Goal: Information Seeking & Learning: Learn about a topic

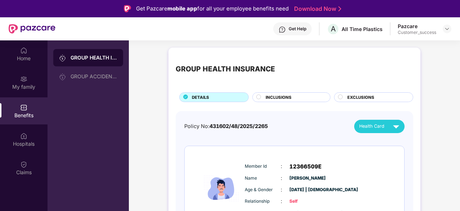
scroll to position [135, 0]
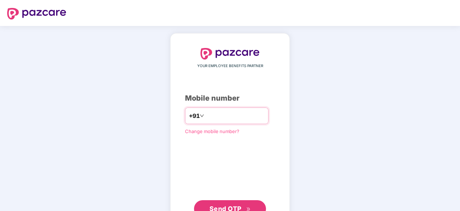
click at [229, 110] on input "***" at bounding box center [235, 116] width 59 height 12
type input "*"
paste input "**********"
type input "**********"
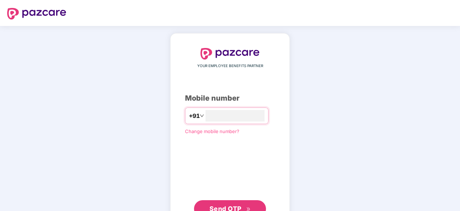
click at [245, 201] on button "Send OTP" at bounding box center [230, 208] width 72 height 17
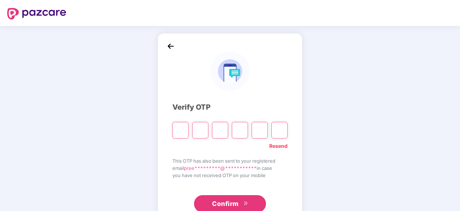
paste input "*"
type input "*"
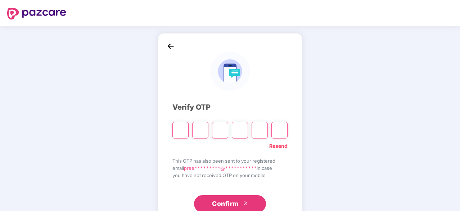
type input "*"
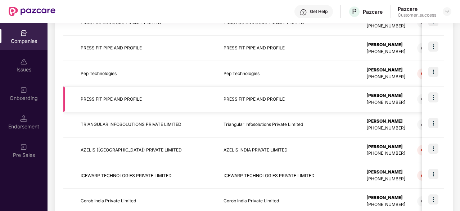
scroll to position [243, 0]
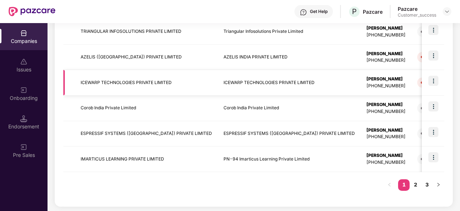
click at [133, 75] on td "ICEWARP TECHNOLOGIES PRIVATE LIMITED" at bounding box center [146, 83] width 143 height 26
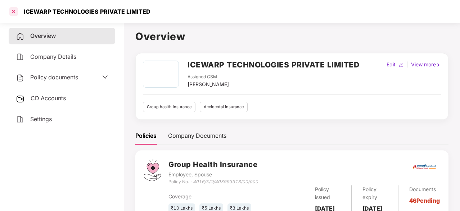
click at [13, 11] on div at bounding box center [14, 12] width 12 height 12
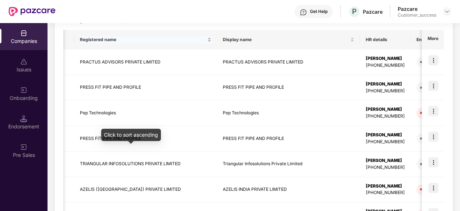
scroll to position [112, 0]
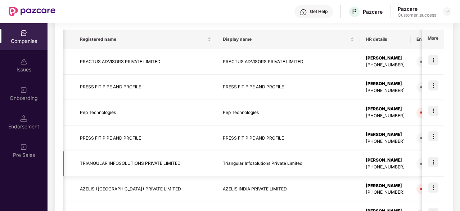
click at [163, 164] on td "TRIANGULAR INFOSOLUTIONS PRIVATE LIMITED" at bounding box center [145, 164] width 143 height 26
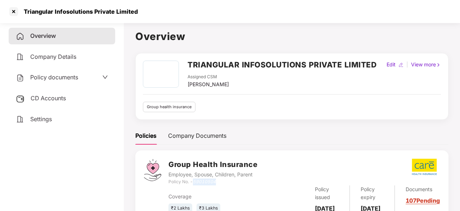
drag, startPoint x: 222, startPoint y: 181, endPoint x: 194, endPoint y: 182, distance: 28.1
click at [194, 182] on div "Policy No. - 59010504" at bounding box center [213, 181] width 89 height 7
copy icon "59010504"
click at [12, 10] on div at bounding box center [14, 12] width 12 height 12
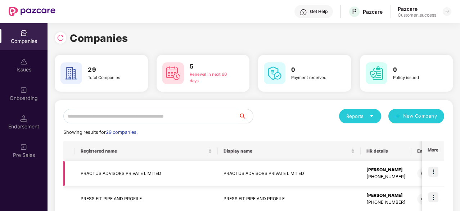
click at [120, 175] on td "PRACTUS ADVISORS PRIVATE LIMITED" at bounding box center [146, 174] width 143 height 26
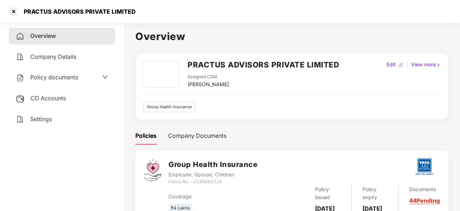
click at [70, 80] on span "Policy documents" at bounding box center [54, 76] width 48 height 7
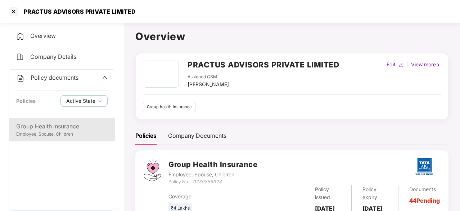
click at [71, 129] on div "Group Health Insurance" at bounding box center [61, 126] width 91 height 9
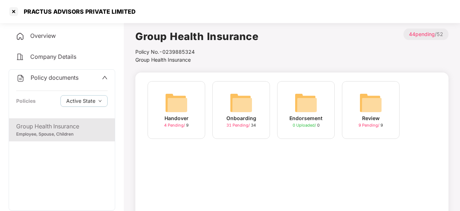
click at [236, 104] on img at bounding box center [241, 102] width 23 height 23
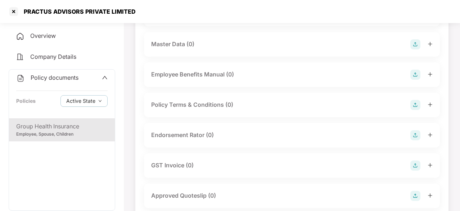
scroll to position [145, 0]
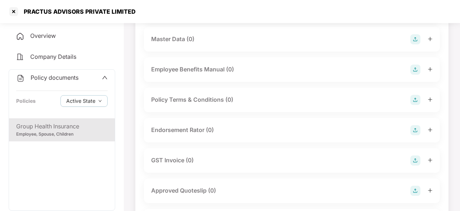
click at [433, 132] on div "Endorsement Rator (0)" at bounding box center [292, 130] width 296 height 24
click at [431, 129] on icon "plus" at bounding box center [430, 129] width 4 height 0
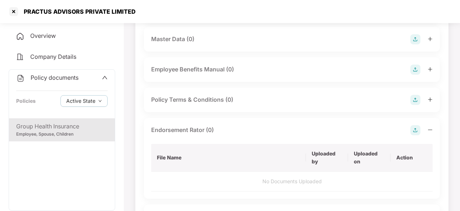
click at [419, 131] on img at bounding box center [416, 130] width 10 height 10
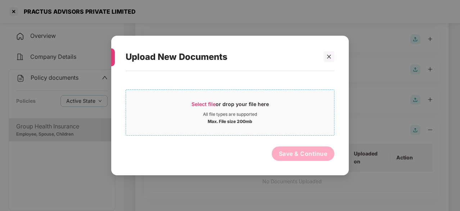
click at [230, 104] on div "Select file or drop your file here" at bounding box center [230, 105] width 77 height 11
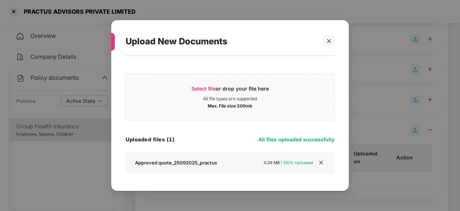
scroll to position [22, 0]
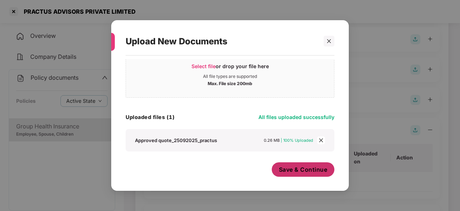
click at [306, 167] on span "Save & Continue" at bounding box center [303, 169] width 49 height 8
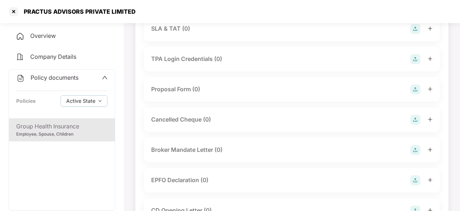
scroll to position [488, 0]
click at [420, 124] on img at bounding box center [416, 119] width 10 height 10
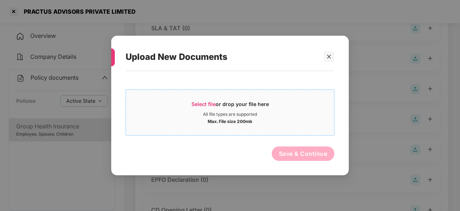
click at [207, 106] on span "Select file" at bounding box center [204, 104] width 24 height 6
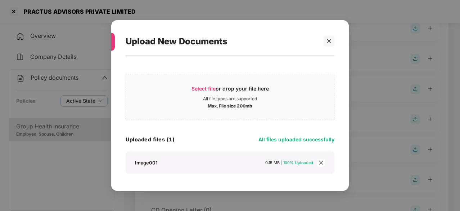
scroll to position [22, 0]
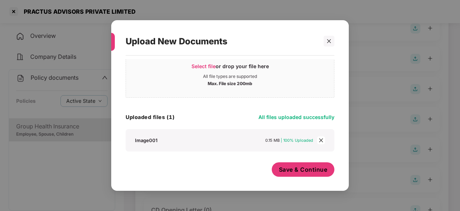
click at [315, 169] on span "Save & Continue" at bounding box center [303, 169] width 49 height 8
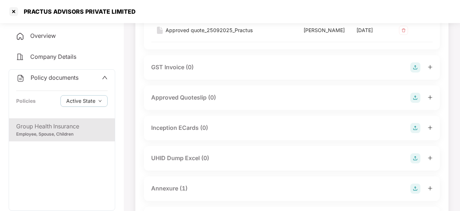
scroll to position [0, 0]
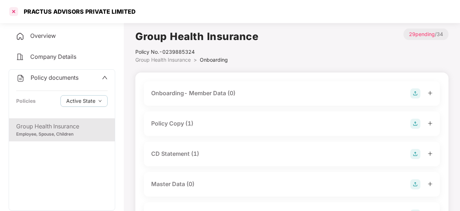
click at [12, 13] on div at bounding box center [14, 12] width 12 height 12
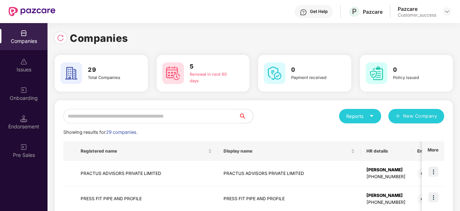
click at [135, 118] on input "text" at bounding box center [150, 116] width 175 height 14
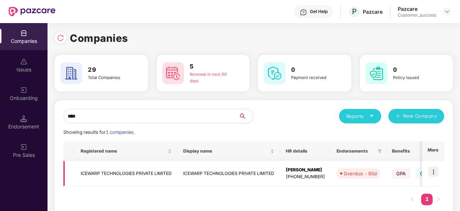
type input "****"
click at [434, 174] on img at bounding box center [434, 171] width 10 height 10
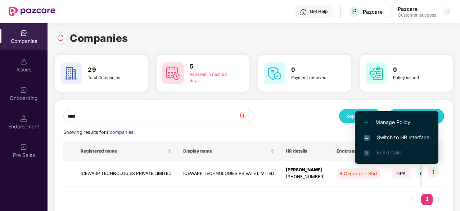
click at [401, 136] on span "Switch to HR interface" at bounding box center [397, 137] width 66 height 8
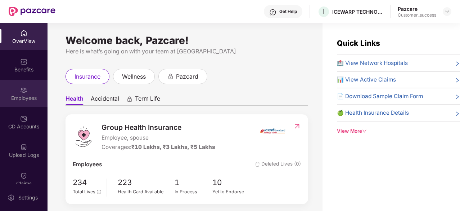
click at [14, 90] on div "Employees" at bounding box center [24, 93] width 48 height 27
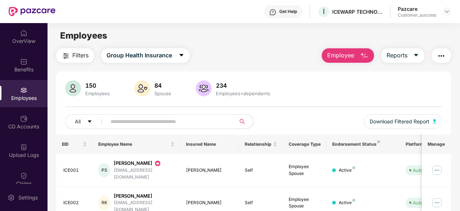
click at [120, 124] on input "text" at bounding box center [169, 121] width 116 height 11
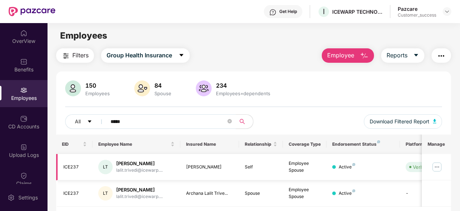
type input "*****"
click at [439, 164] on img at bounding box center [437, 167] width 12 height 12
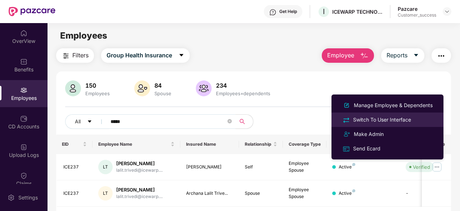
click at [388, 117] on div "Switch To User Interface" at bounding box center [382, 120] width 61 height 8
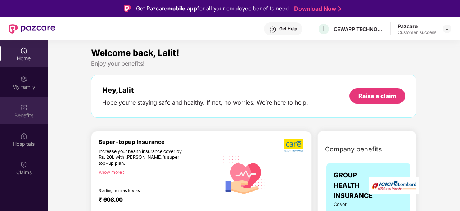
click at [14, 107] on div "Benefits" at bounding box center [24, 110] width 48 height 27
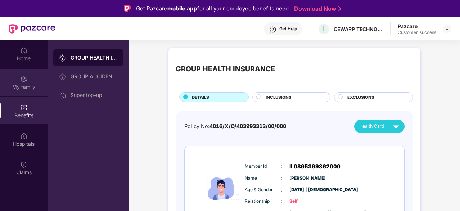
click at [19, 83] on div "My family" at bounding box center [24, 86] width 48 height 7
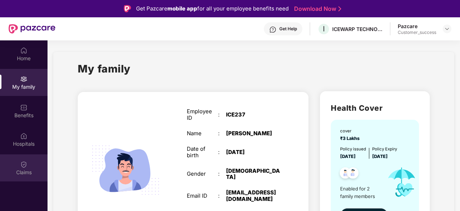
click at [25, 169] on div "Claims" at bounding box center [24, 172] width 48 height 7
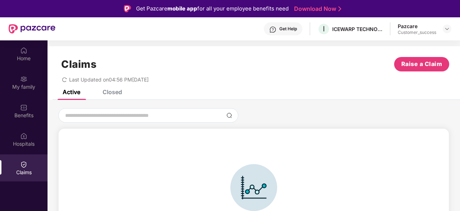
click at [112, 88] on div "Claims Raise a Claim Last Updated on 04:56 PM[DATE]" at bounding box center [254, 68] width 413 height 44
click at [113, 90] on div "Closed" at bounding box center [112, 91] width 19 height 7
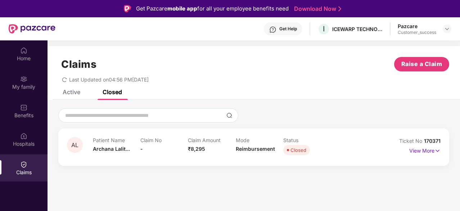
click at [442, 148] on div "AL Patient Name [PERSON_NAME]... Claim No - Claim Amount ₹8,295 Mode Reimbursem…" at bounding box center [253, 146] width 391 height 37
click at [436, 151] on img at bounding box center [438, 151] width 6 height 8
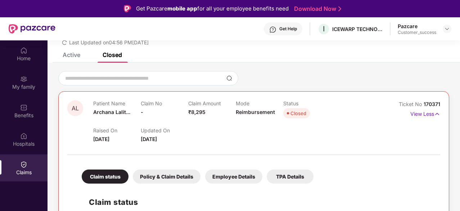
scroll to position [37, 0]
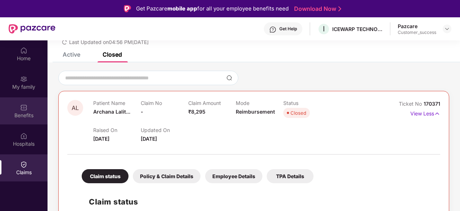
click at [15, 110] on div "Benefits" at bounding box center [24, 110] width 48 height 27
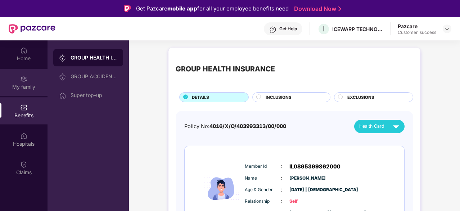
click at [26, 80] on img at bounding box center [23, 78] width 7 height 7
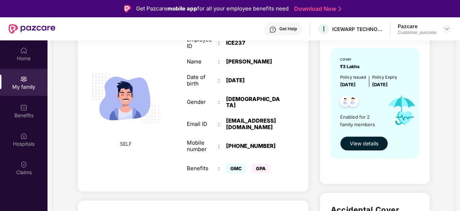
scroll to position [63, 0]
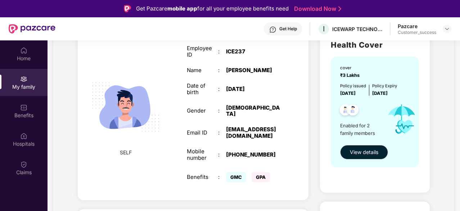
click at [360, 152] on span "View details" at bounding box center [364, 152] width 28 height 8
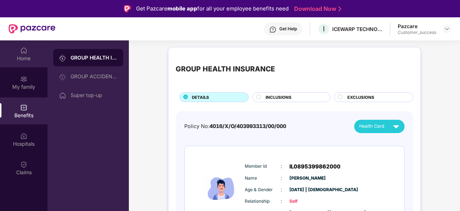
click at [26, 46] on div at bounding box center [23, 49] width 7 height 7
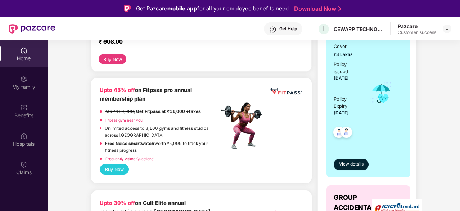
scroll to position [106, 0]
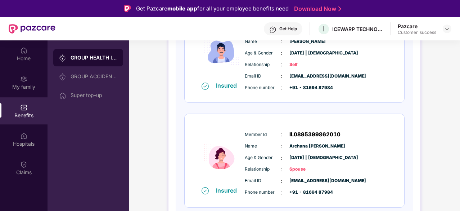
scroll to position [40, 0]
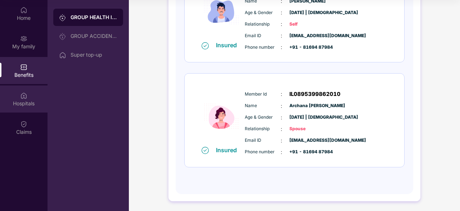
click at [39, 93] on div "Hospitals" at bounding box center [24, 98] width 48 height 27
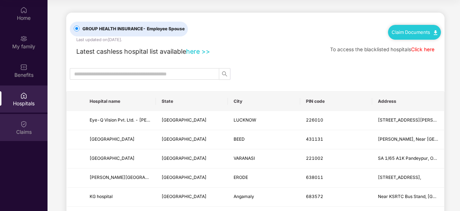
click at [27, 130] on div "Claims" at bounding box center [24, 131] width 48 height 7
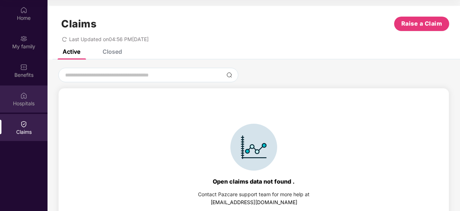
click at [27, 90] on div "Hospitals" at bounding box center [24, 98] width 48 height 27
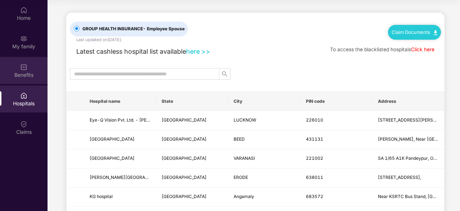
click at [25, 80] on div "Benefits" at bounding box center [24, 70] width 48 height 27
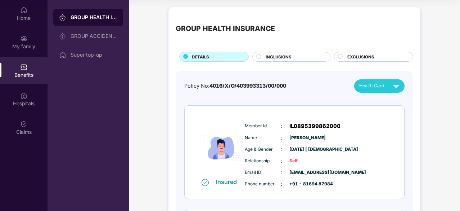
click at [258, 54] on circle at bounding box center [259, 56] width 4 height 4
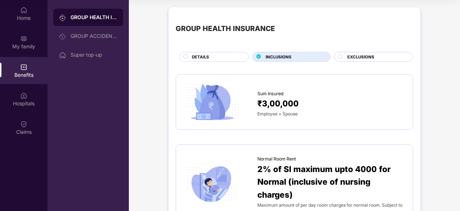
click at [359, 55] on span "EXCLUSIONS" at bounding box center [361, 57] width 27 height 6
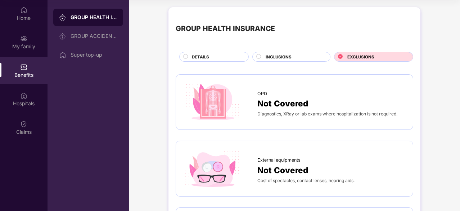
click at [199, 59] on span "DETAILS" at bounding box center [200, 57] width 17 height 6
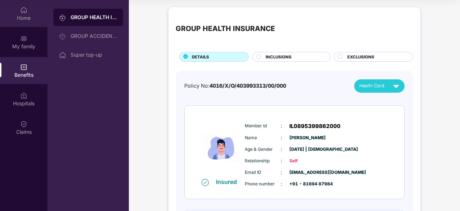
click at [24, 13] on img at bounding box center [23, 9] width 7 height 7
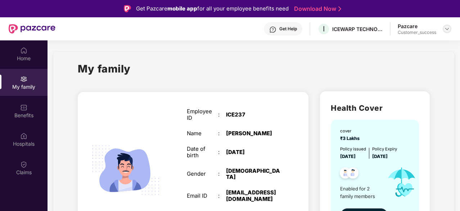
click at [449, 30] on img at bounding box center [447, 29] width 6 height 6
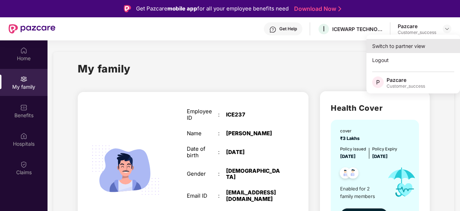
click at [409, 41] on div "Switch to partner view" at bounding box center [414, 46] width 94 height 14
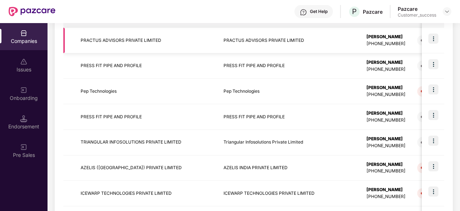
scroll to position [160, 0]
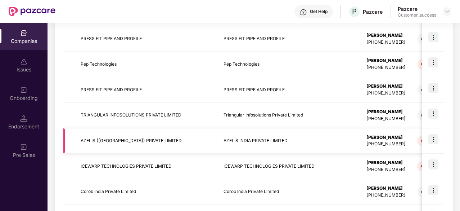
click at [433, 138] on img at bounding box center [434, 139] width 10 height 10
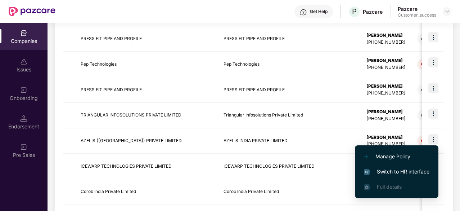
click at [380, 172] on span "Switch to HR interface" at bounding box center [397, 171] width 66 height 8
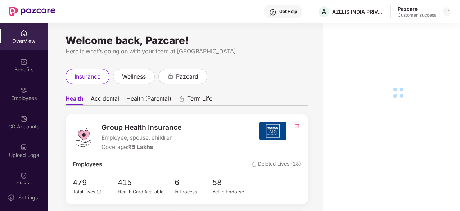
click at [27, 95] on div "Employees" at bounding box center [24, 97] width 48 height 7
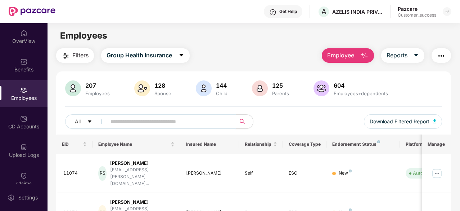
click at [139, 126] on input "text" at bounding box center [169, 121] width 116 height 11
paste input "*****"
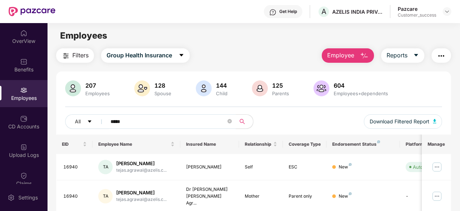
click at [132, 124] on input "*****" at bounding box center [169, 121] width 116 height 11
paste input "**********"
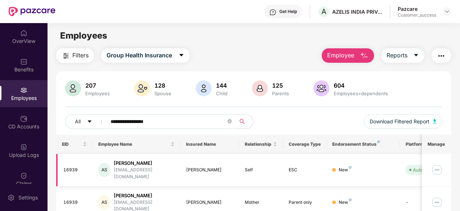
type input "**********"
click at [435, 167] on img at bounding box center [437, 170] width 12 height 12
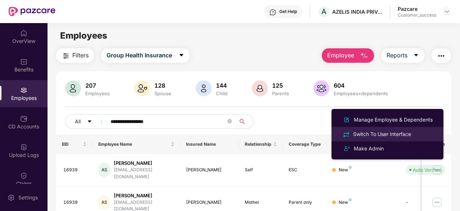
click at [390, 129] on li "Switch To User Interface" at bounding box center [388, 134] width 112 height 14
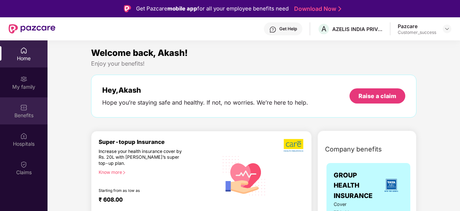
click at [23, 104] on img at bounding box center [23, 107] width 7 height 7
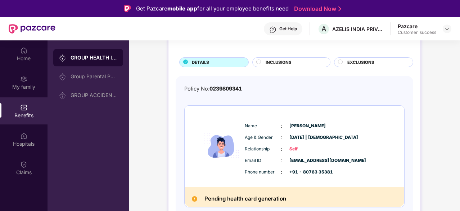
scroll to position [40, 0]
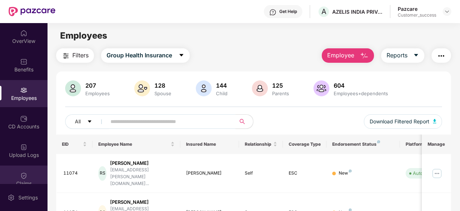
scroll to position [67, 0]
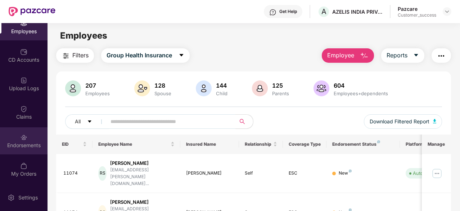
click at [21, 139] on img at bounding box center [23, 137] width 7 height 7
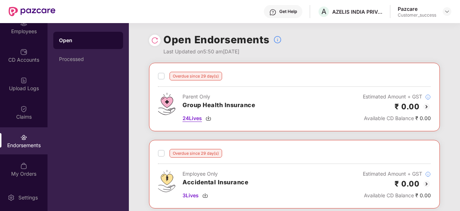
click at [211, 118] on img at bounding box center [209, 118] width 6 height 6
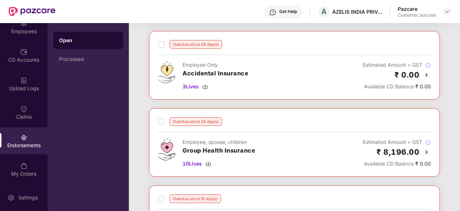
scroll to position [142, 0]
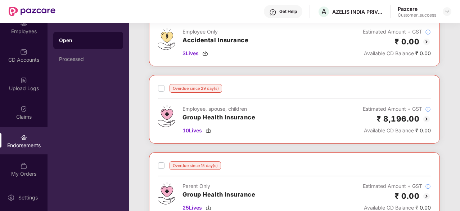
click at [208, 128] on img at bounding box center [209, 131] width 6 height 6
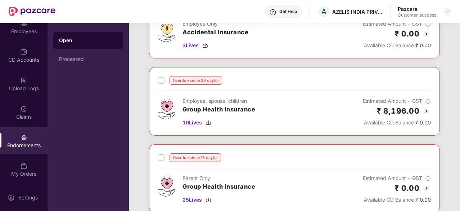
click at [273, 156] on div "Overdue since 15 day(s)" at bounding box center [294, 157] width 273 height 9
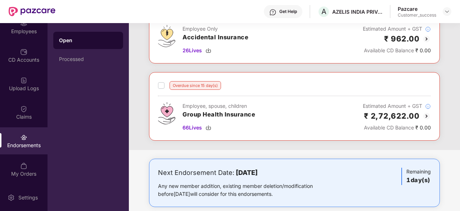
scroll to position [376, 0]
click at [213, 125] on div "66 Lives" at bounding box center [219, 127] width 73 height 8
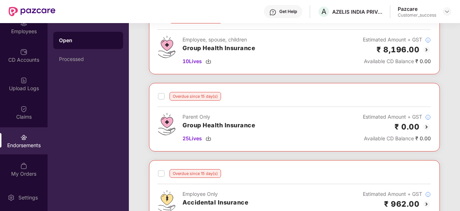
scroll to position [212, 0]
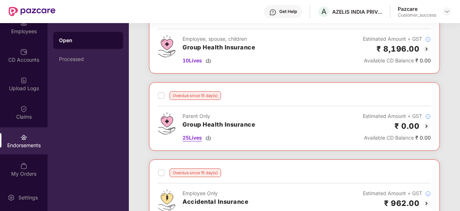
click at [209, 135] on img at bounding box center [209, 138] width 6 height 6
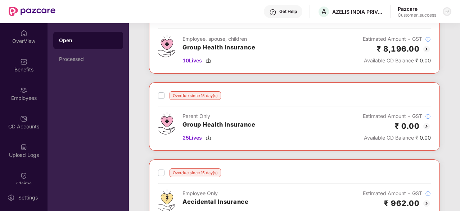
click at [447, 8] on div at bounding box center [447, 11] width 9 height 9
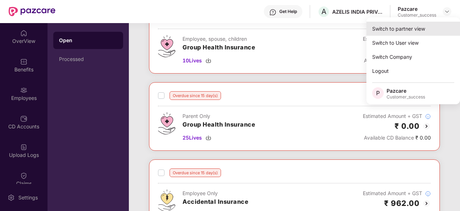
click at [422, 26] on div "Switch to partner view" at bounding box center [414, 29] width 94 height 14
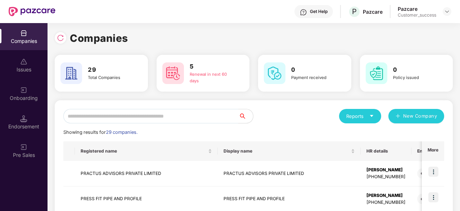
click at [366, 112] on div "Reports" at bounding box center [360, 115] width 28 height 7
click at [354, 134] on div "Companies" at bounding box center [357, 135] width 26 height 8
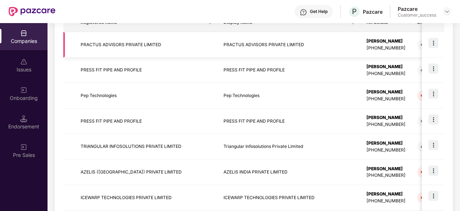
scroll to position [168, 0]
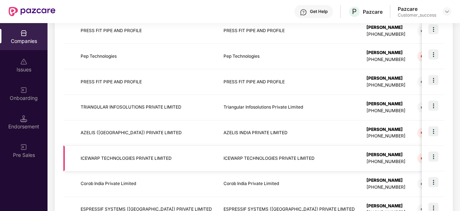
click at [162, 159] on td "ICEWARP TECHNOLOGIES PRIVATE LIMITED" at bounding box center [146, 159] width 143 height 26
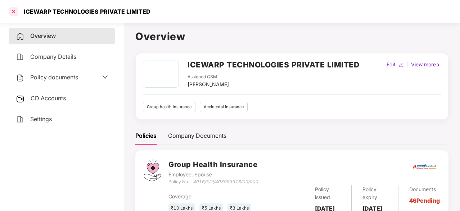
click at [9, 12] on div at bounding box center [14, 12] width 12 height 12
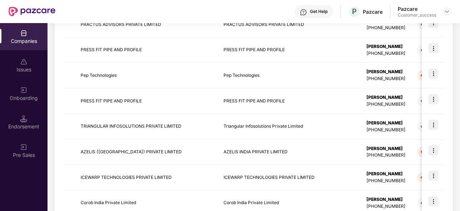
scroll to position [149, 0]
click at [435, 178] on img at bounding box center [434, 175] width 10 height 10
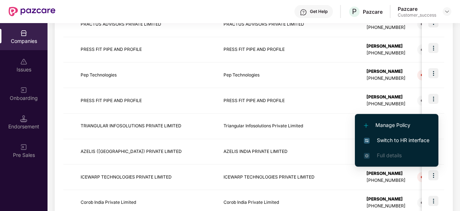
click at [406, 139] on span "Switch to HR interface" at bounding box center [397, 140] width 66 height 8
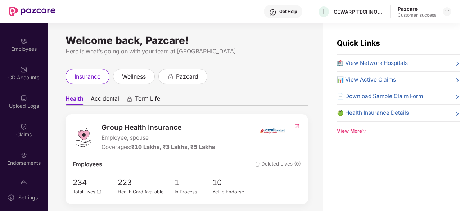
scroll to position [52, 0]
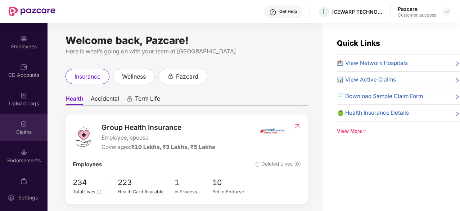
click at [21, 128] on div "Claims" at bounding box center [24, 131] width 48 height 7
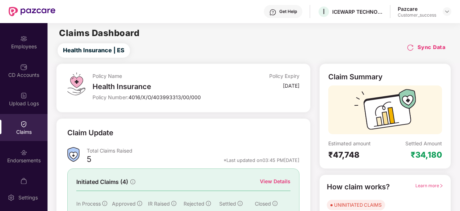
click at [269, 179] on div "View Details" at bounding box center [275, 181] width 31 height 8
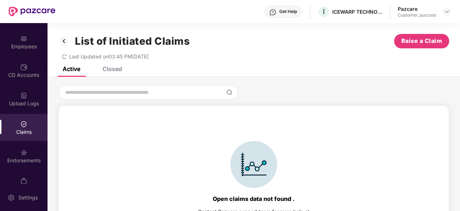
click at [108, 69] on div "Closed" at bounding box center [112, 68] width 19 height 7
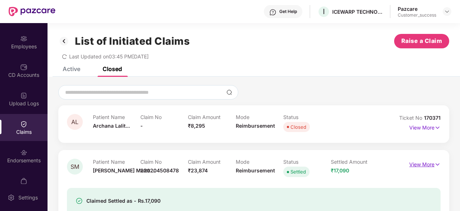
click at [428, 163] on p "View More" at bounding box center [425, 163] width 31 height 10
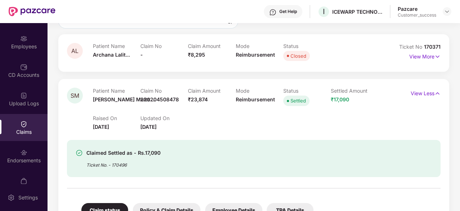
scroll to position [92, 0]
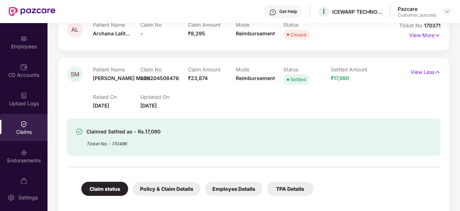
click at [237, 183] on div "Employee Details" at bounding box center [233, 189] width 57 height 14
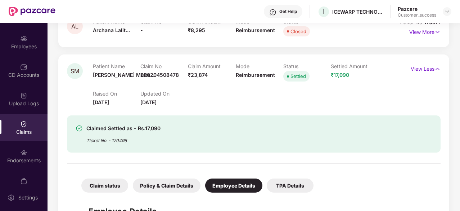
scroll to position [96, 0]
click at [163, 188] on div "Policy & Claim Details" at bounding box center [167, 185] width 68 height 14
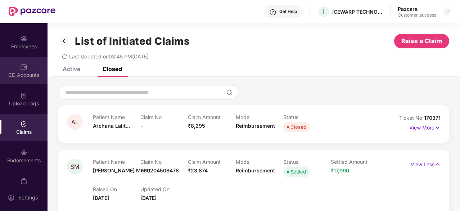
scroll to position [0, 0]
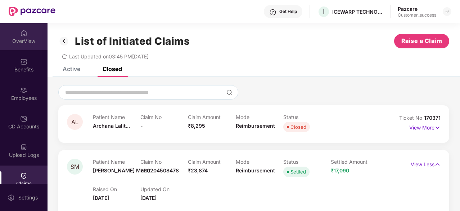
click at [22, 41] on div "OverView" at bounding box center [24, 40] width 48 height 7
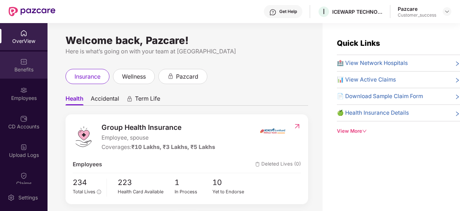
click at [14, 59] on div "Benefits" at bounding box center [24, 65] width 48 height 27
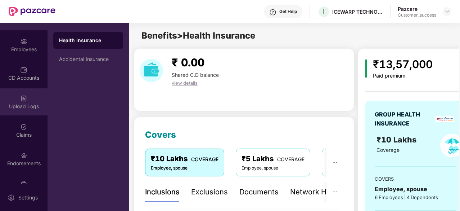
scroll to position [50, 0]
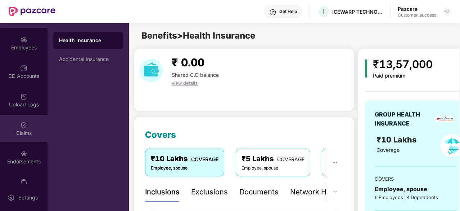
click at [24, 130] on div "Claims" at bounding box center [24, 132] width 48 height 7
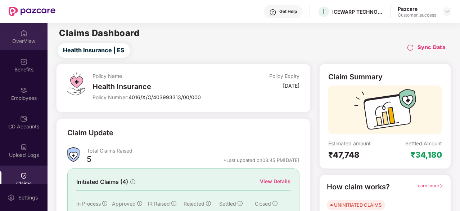
click at [20, 39] on div "OverView" at bounding box center [24, 40] width 48 height 7
click at [446, 13] on img at bounding box center [447, 12] width 6 height 6
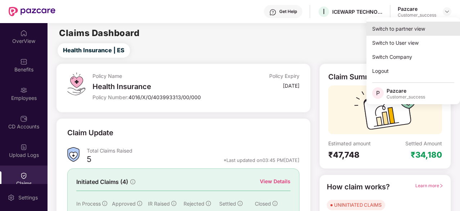
click at [414, 27] on div "Switch to partner view" at bounding box center [414, 29] width 94 height 14
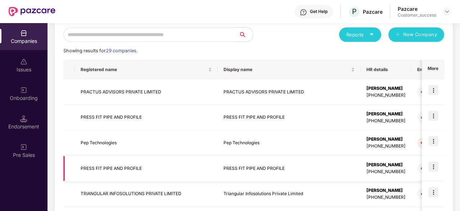
scroll to position [151, 0]
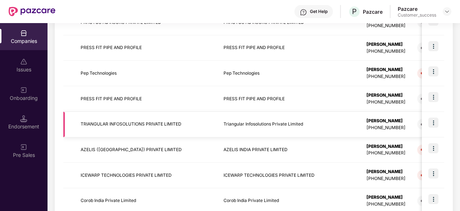
click at [218, 125] on td "Triangular Infosolutions Private Limited" at bounding box center [289, 125] width 143 height 26
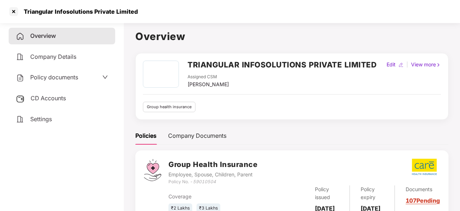
scroll to position [36, 0]
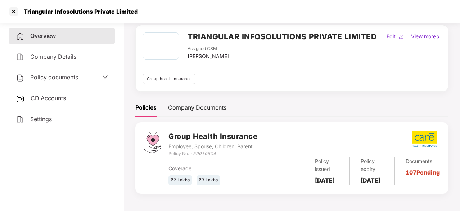
click at [46, 35] on span "Overview" at bounding box center [43, 35] width 26 height 7
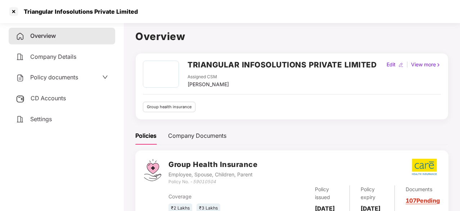
click at [84, 73] on div "Policy documents" at bounding box center [62, 77] width 92 height 9
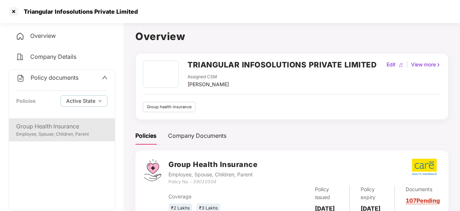
click at [63, 130] on div "Group Health Insurance" at bounding box center [61, 126] width 91 height 9
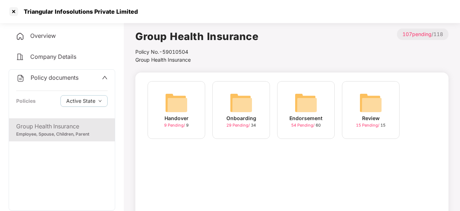
click at [318, 106] on div "Endorsement 54 Pending / 60" at bounding box center [306, 110] width 58 height 58
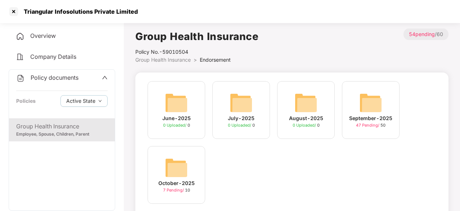
click at [179, 167] on img at bounding box center [176, 167] width 23 height 23
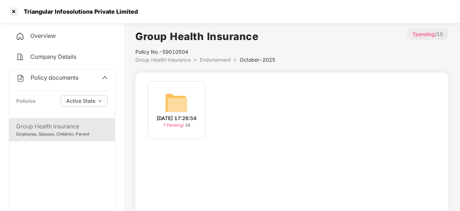
click at [182, 104] on img at bounding box center [176, 102] width 23 height 23
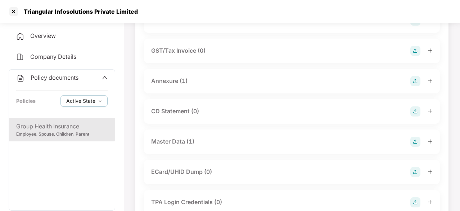
scroll to position [106, 0]
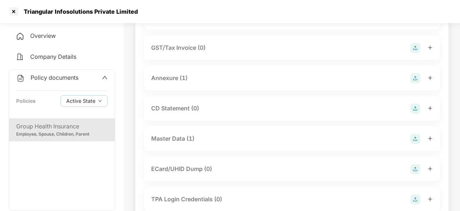
click at [174, 139] on div "Master Data (1)" at bounding box center [172, 138] width 43 height 9
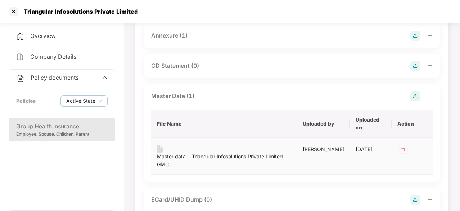
scroll to position [151, 0]
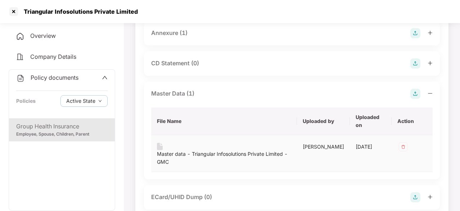
click at [264, 148] on div "Master data - Triangular Infosolutions Private Limited - GMC" at bounding box center [224, 154] width 134 height 23
click at [261, 151] on div "Master data - Triangular Infosolutions Private Limited - GMC" at bounding box center [224, 158] width 134 height 16
click at [81, 129] on div "Group Health Insurance" at bounding box center [61, 126] width 91 height 9
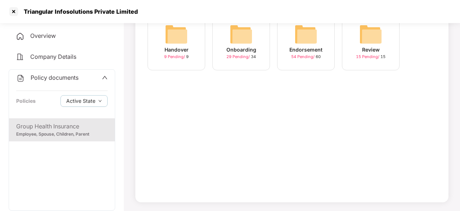
click at [319, 24] on div "Endorsement 54 Pending / 60" at bounding box center [306, 42] width 58 height 58
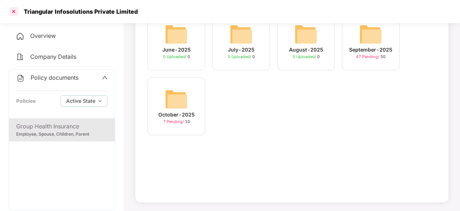
click at [15, 12] on div at bounding box center [14, 12] width 12 height 12
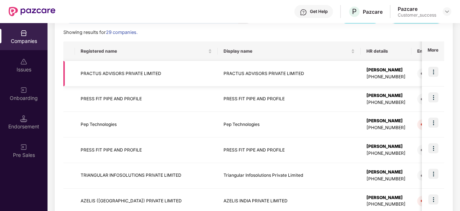
scroll to position [100, 0]
click at [433, 173] on img at bounding box center [434, 173] width 10 height 10
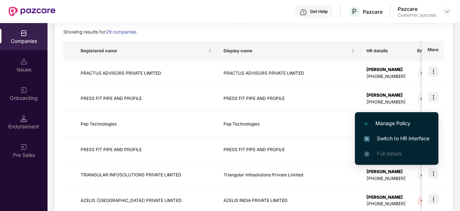
click at [401, 139] on span "Switch to HR interface" at bounding box center [397, 138] width 66 height 8
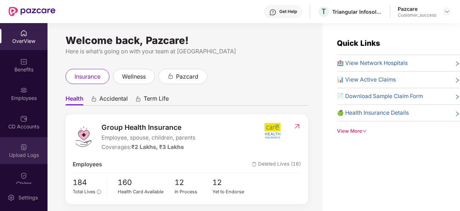
click at [17, 152] on div "Upload Logs" at bounding box center [24, 154] width 48 height 7
